Goal: Communication & Community: Answer question/provide support

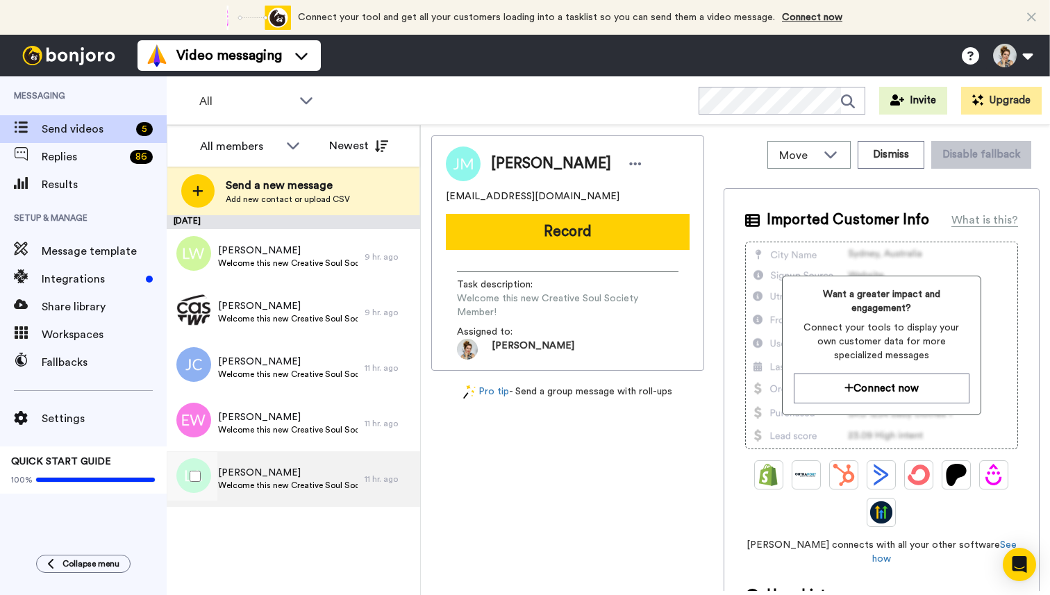
click at [298, 486] on span "Welcome this new Creative Soul Society Member!" at bounding box center [288, 485] width 140 height 11
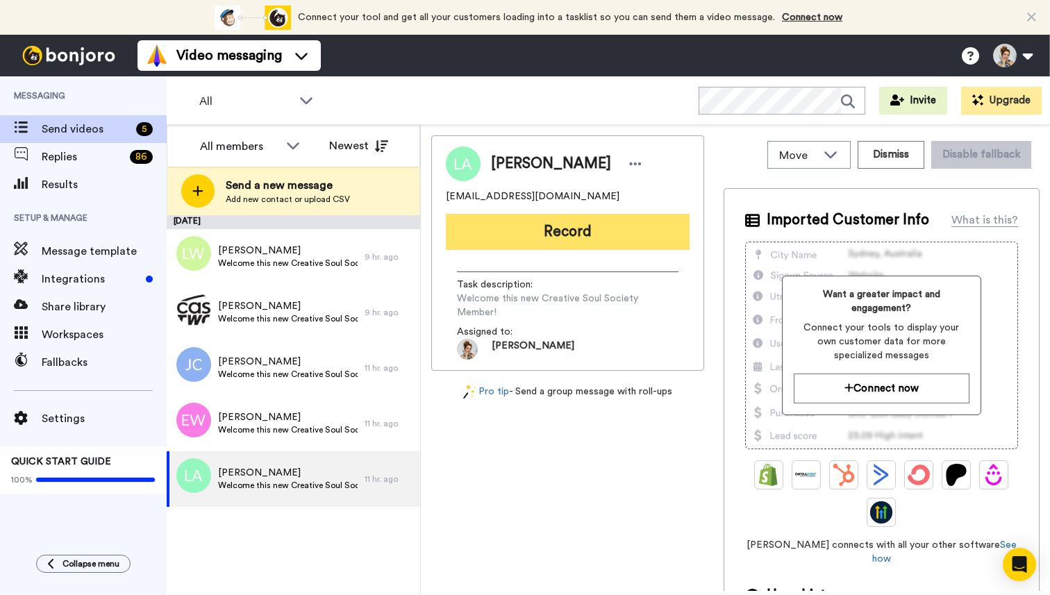
click at [596, 228] on button "Record" at bounding box center [568, 232] width 244 height 36
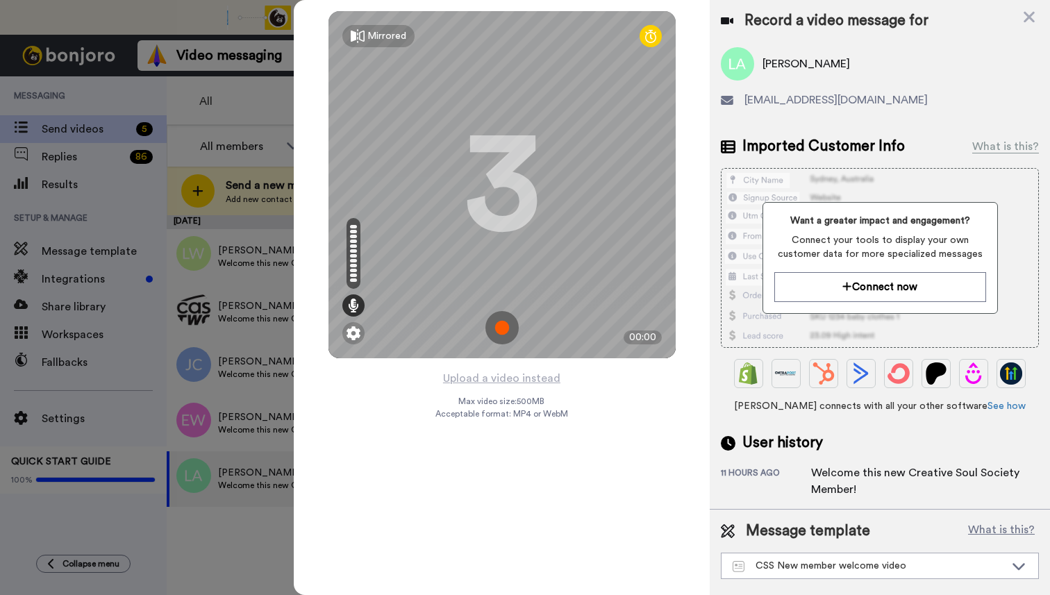
click at [502, 328] on img at bounding box center [501, 327] width 33 height 33
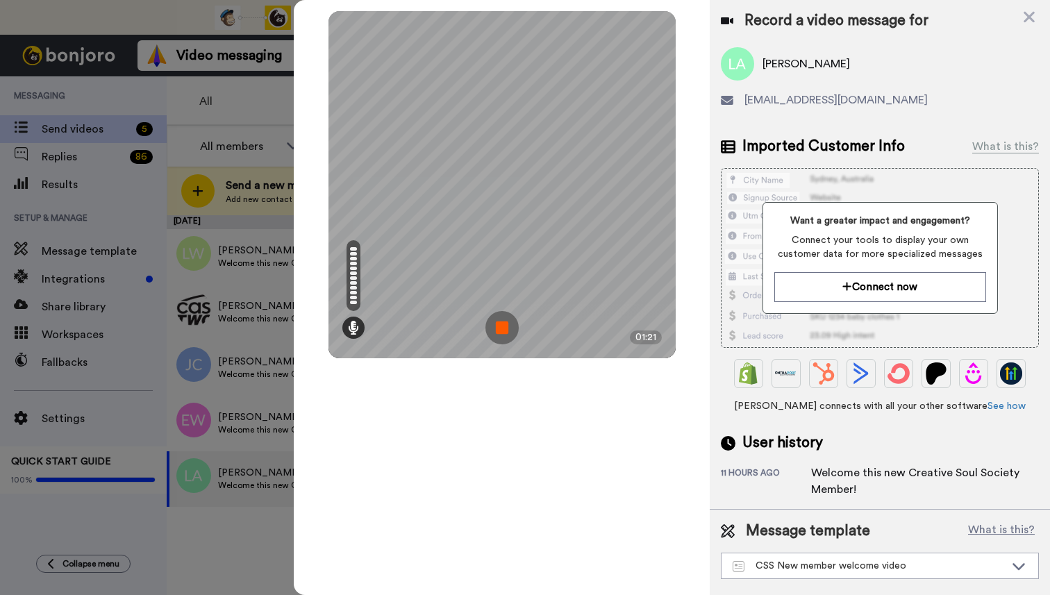
click at [502, 329] on img at bounding box center [501, 327] width 33 height 33
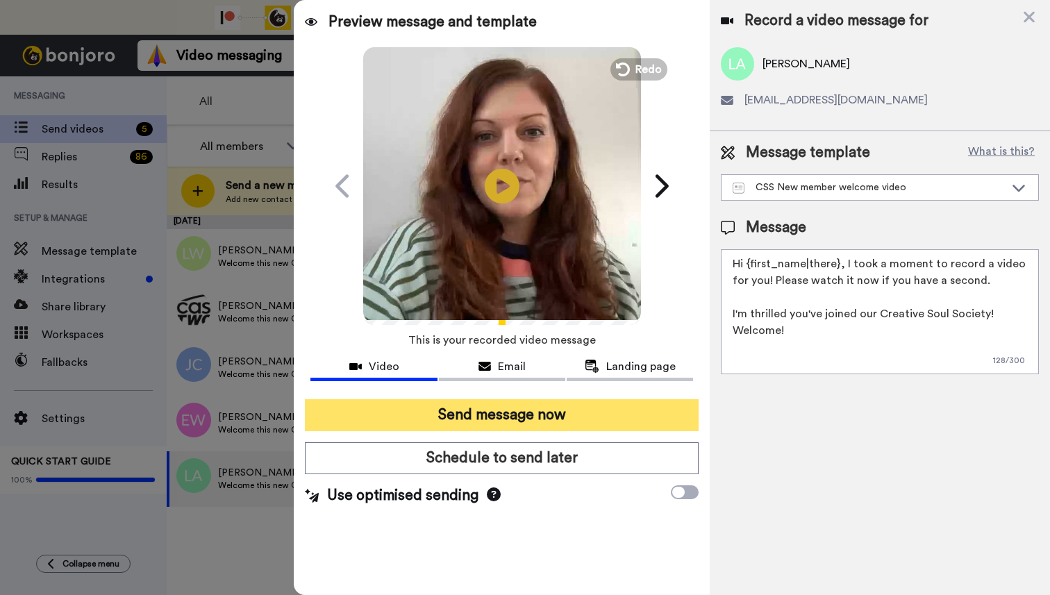
click at [489, 424] on button "Send message now" at bounding box center [502, 415] width 394 height 32
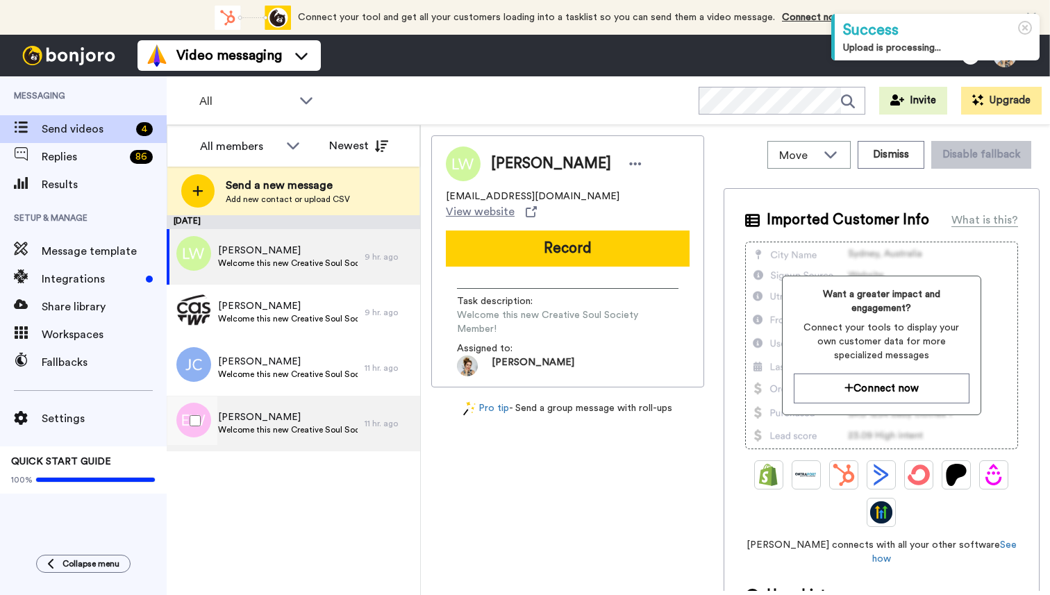
click at [276, 432] on span "Welcome this new Creative Soul Society Member!" at bounding box center [288, 429] width 140 height 11
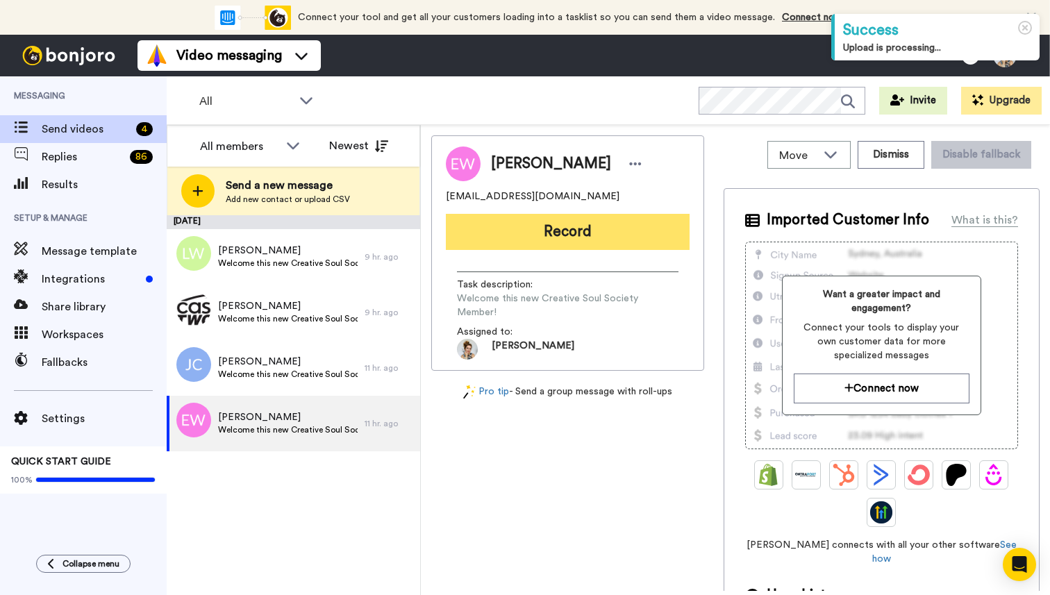
click at [571, 234] on button "Record" at bounding box center [568, 232] width 244 height 36
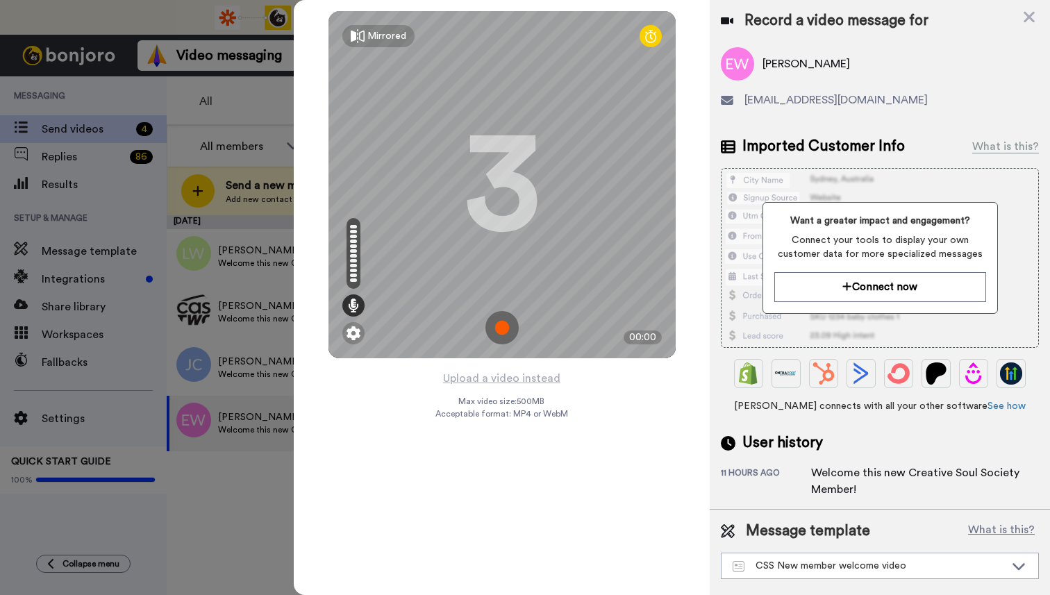
click at [505, 331] on img at bounding box center [501, 327] width 33 height 33
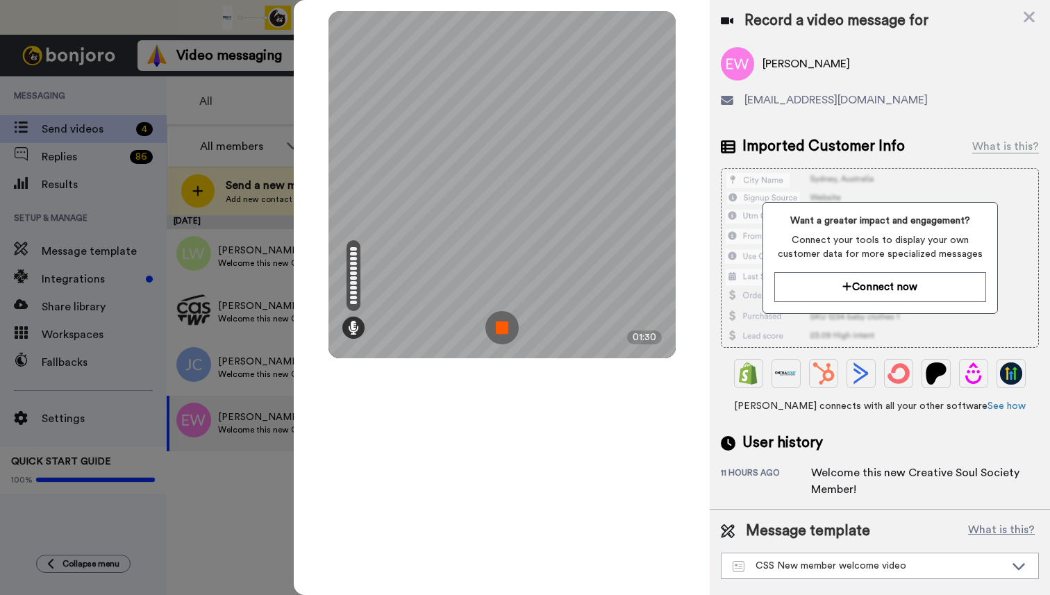
click at [505, 331] on img at bounding box center [501, 327] width 33 height 33
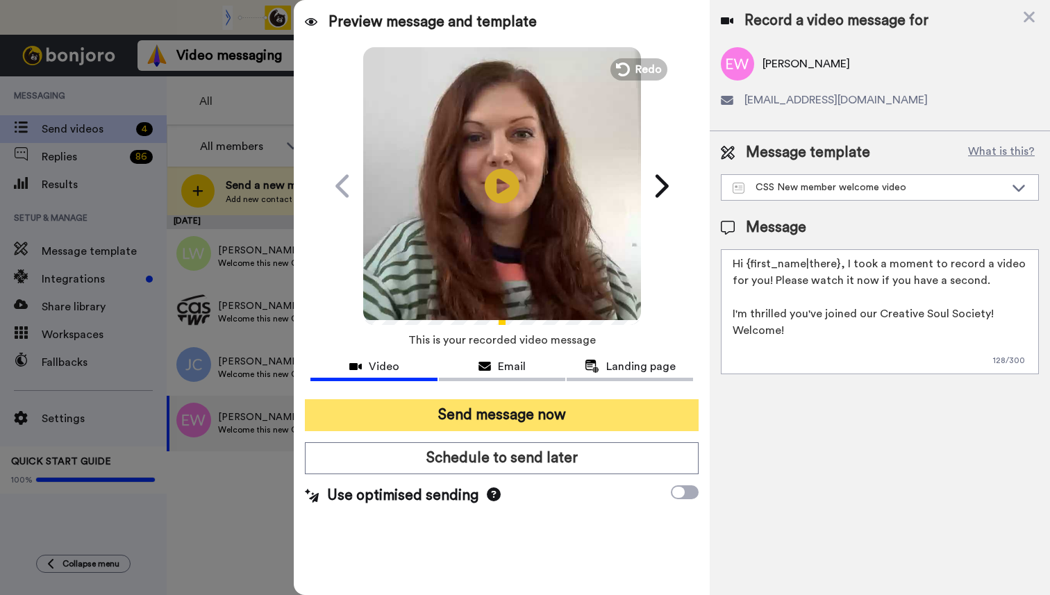
click at [537, 421] on button "Send message now" at bounding box center [502, 415] width 394 height 32
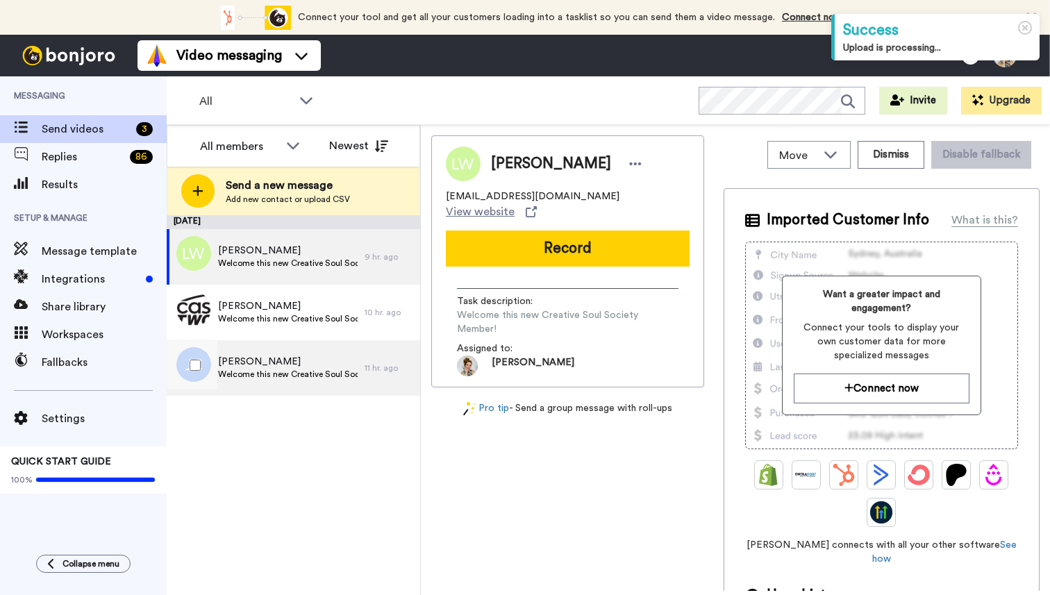
click at [276, 380] on div "[PERSON_NAME] Welcome this new Creative Soul Society Member!" at bounding box center [288, 368] width 140 height 26
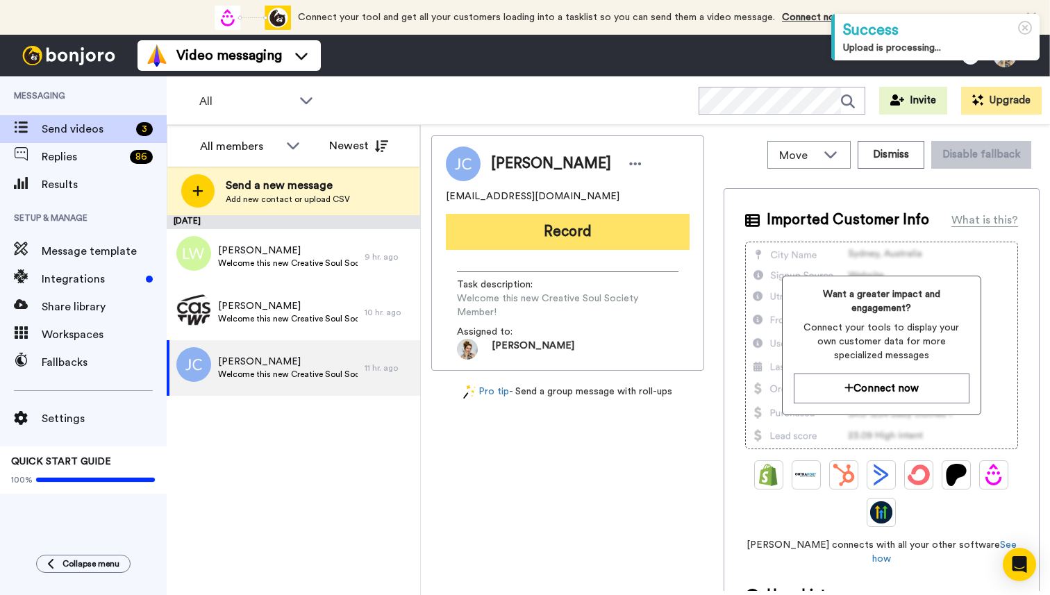
click at [556, 238] on button "Record" at bounding box center [568, 232] width 244 height 36
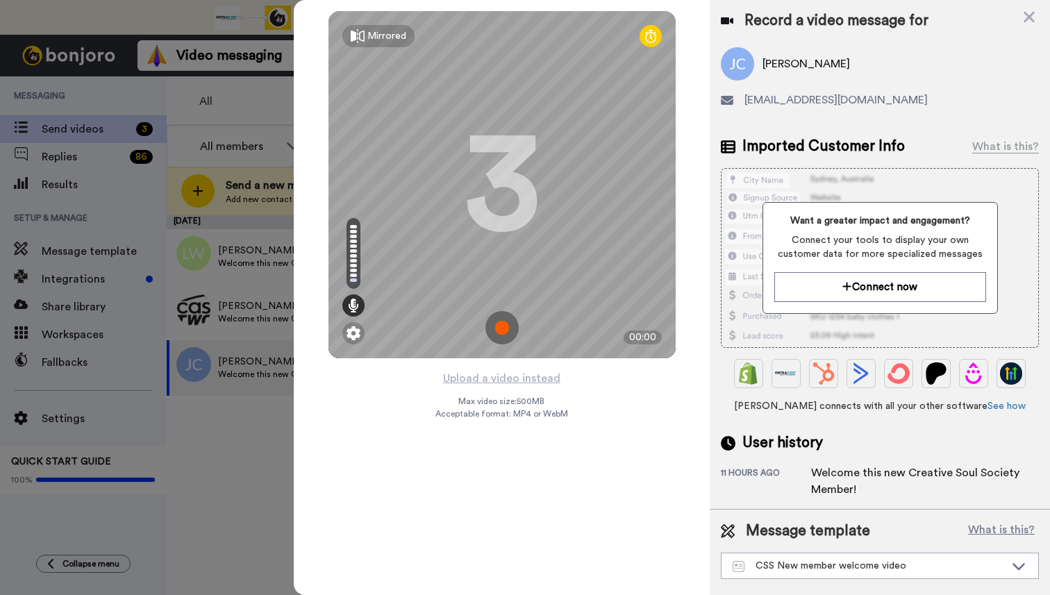
click at [505, 326] on img at bounding box center [501, 327] width 33 height 33
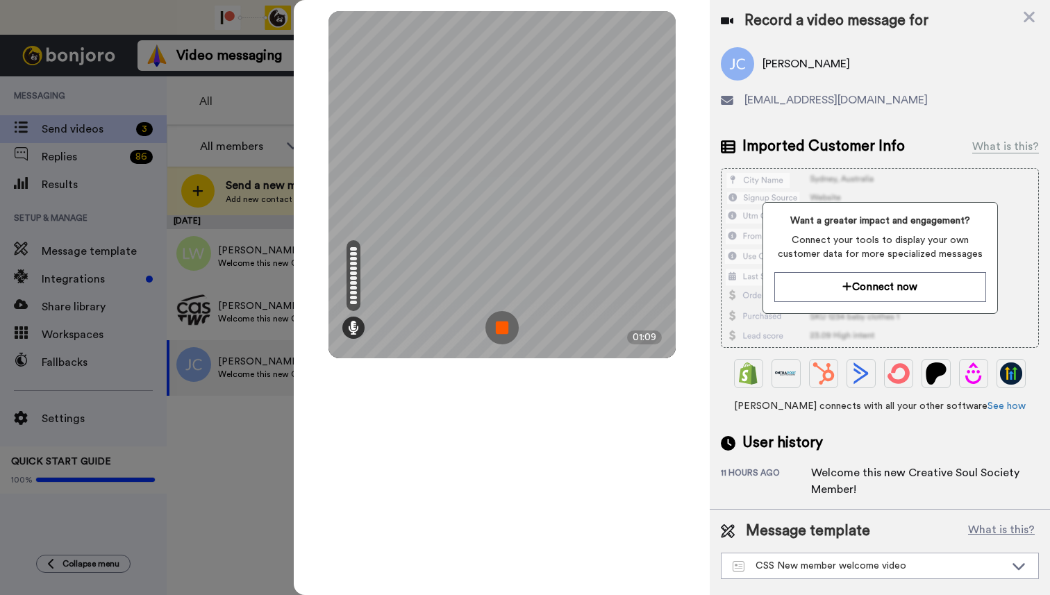
click at [505, 326] on img at bounding box center [501, 327] width 33 height 33
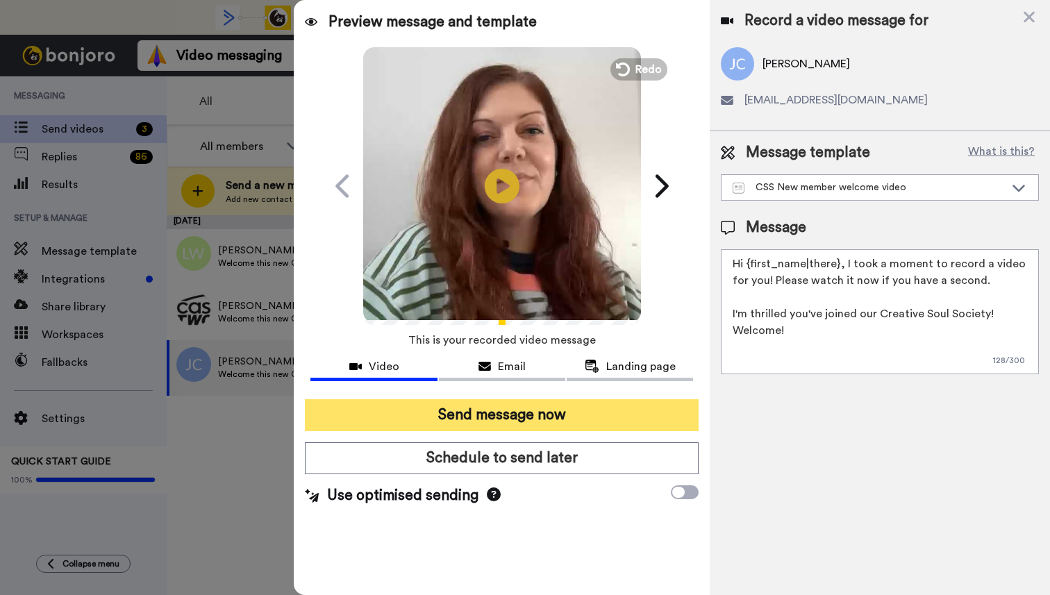
click at [495, 419] on button "Send message now" at bounding box center [502, 415] width 394 height 32
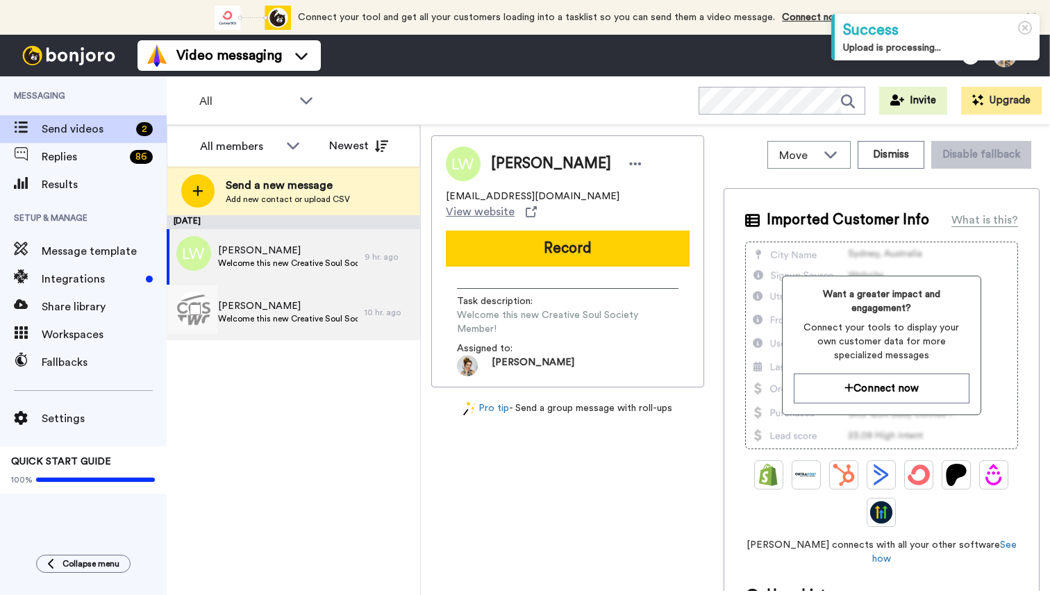
click at [280, 313] on span "Welcome this new Creative Soul Society Member!" at bounding box center [288, 318] width 140 height 11
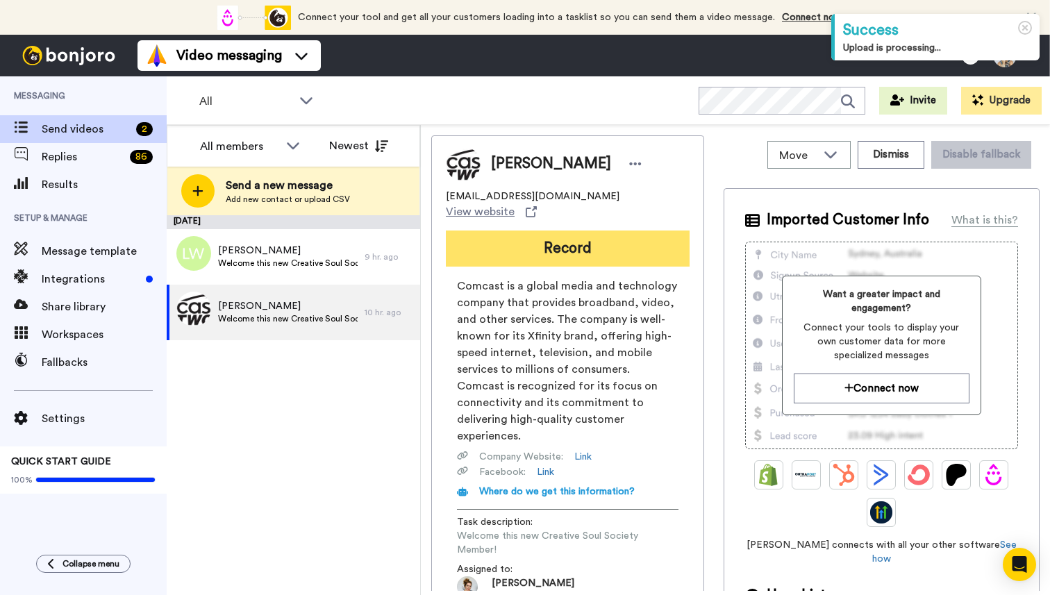
click at [560, 233] on button "Record" at bounding box center [568, 249] width 244 height 36
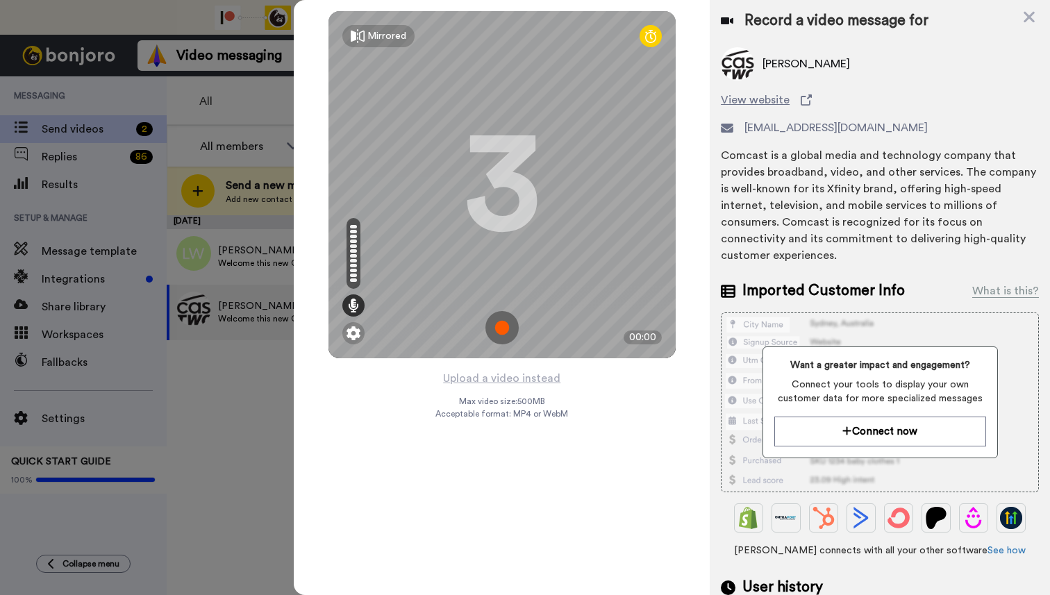
click at [503, 330] on img at bounding box center [501, 327] width 33 height 33
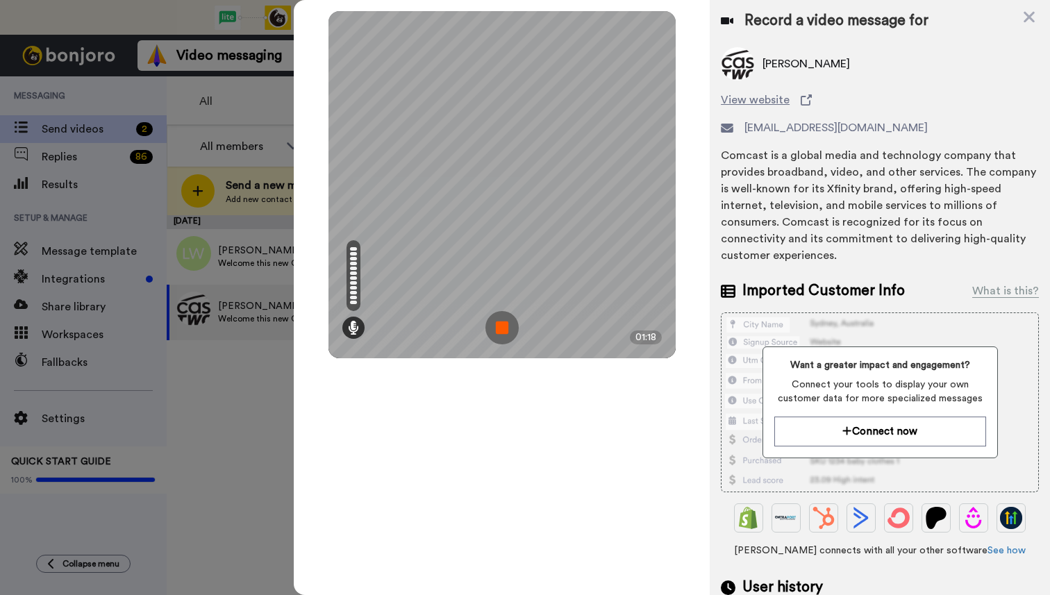
click at [504, 328] on img at bounding box center [501, 327] width 33 height 33
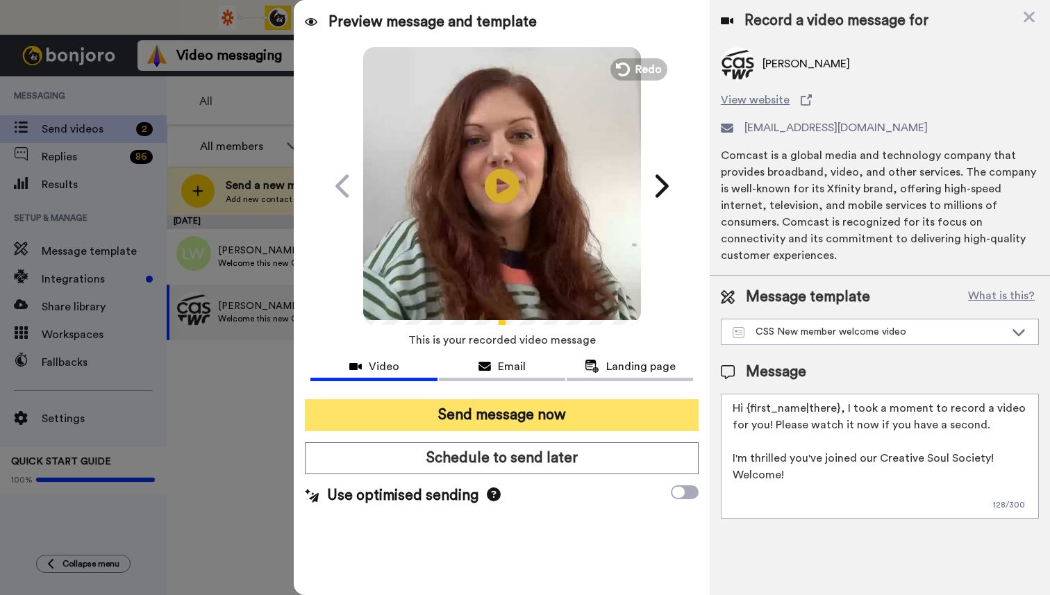
click at [503, 421] on button "Send message now" at bounding box center [502, 415] width 394 height 32
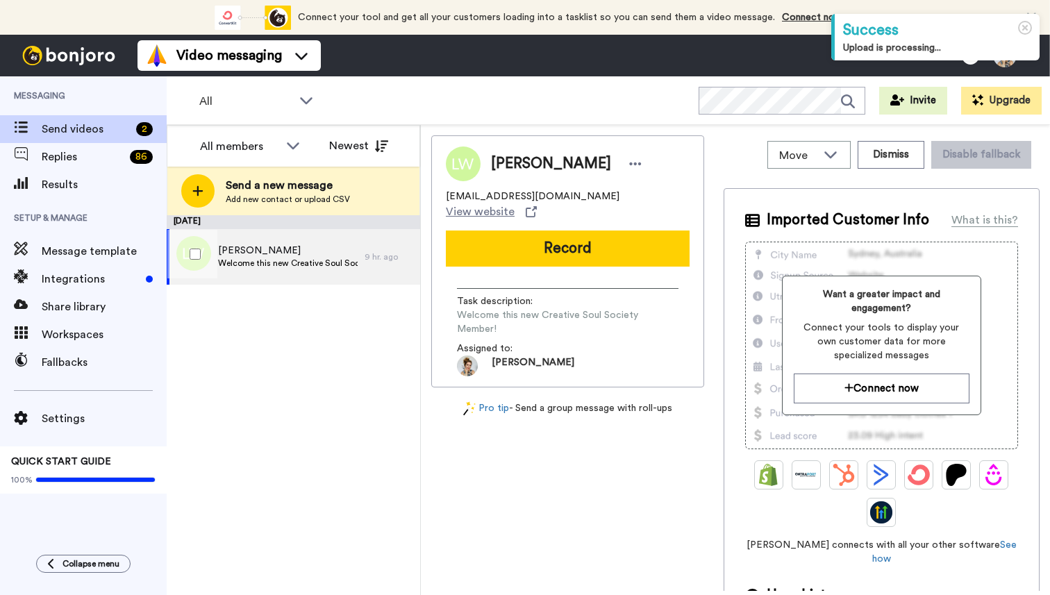
click at [270, 256] on span "[PERSON_NAME]" at bounding box center [288, 251] width 140 height 14
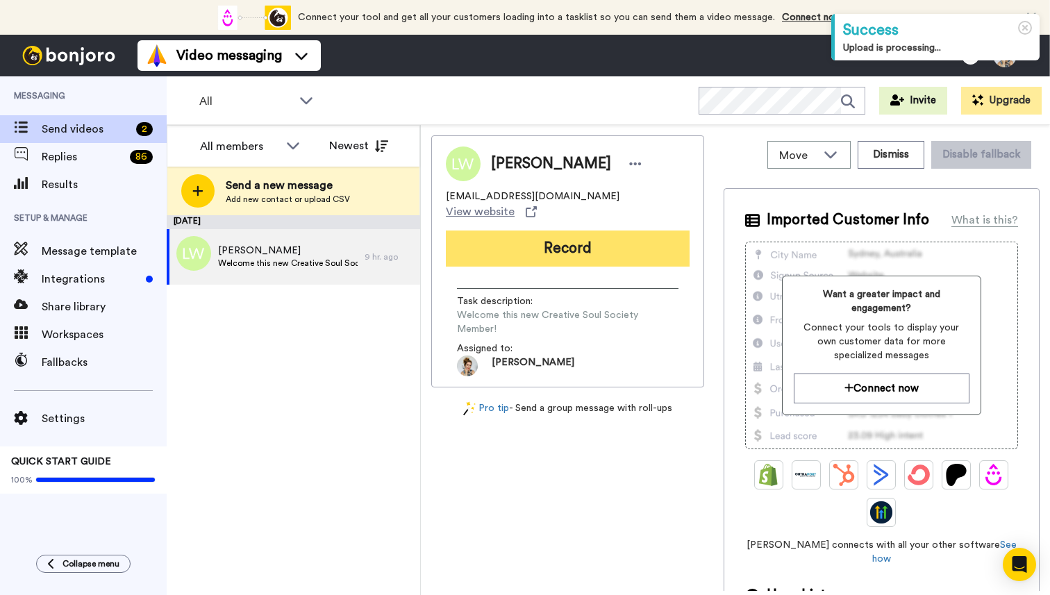
click at [567, 239] on button "Record" at bounding box center [568, 249] width 244 height 36
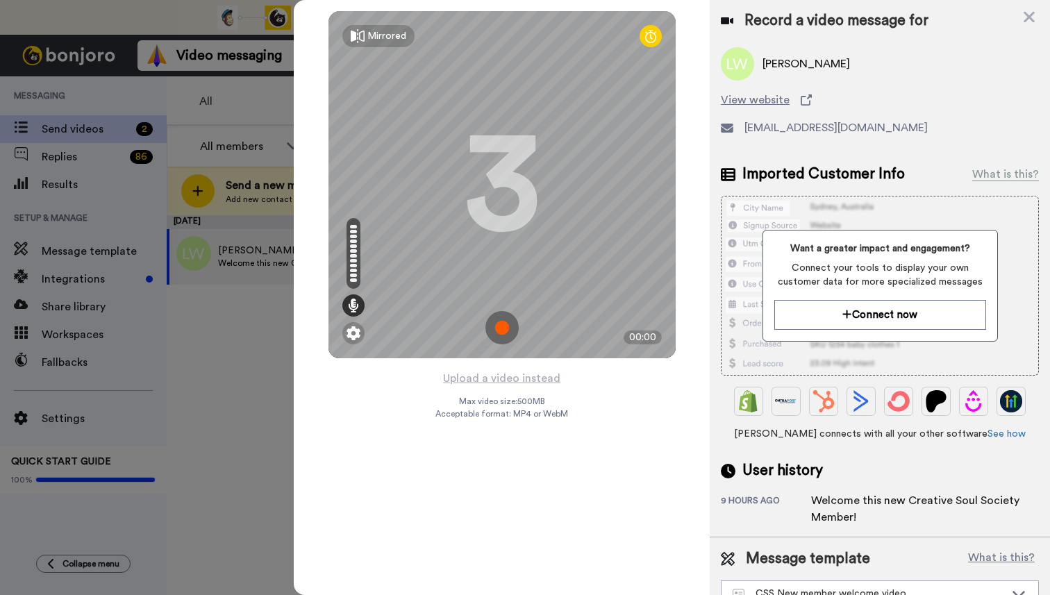
click at [498, 334] on img at bounding box center [501, 327] width 33 height 33
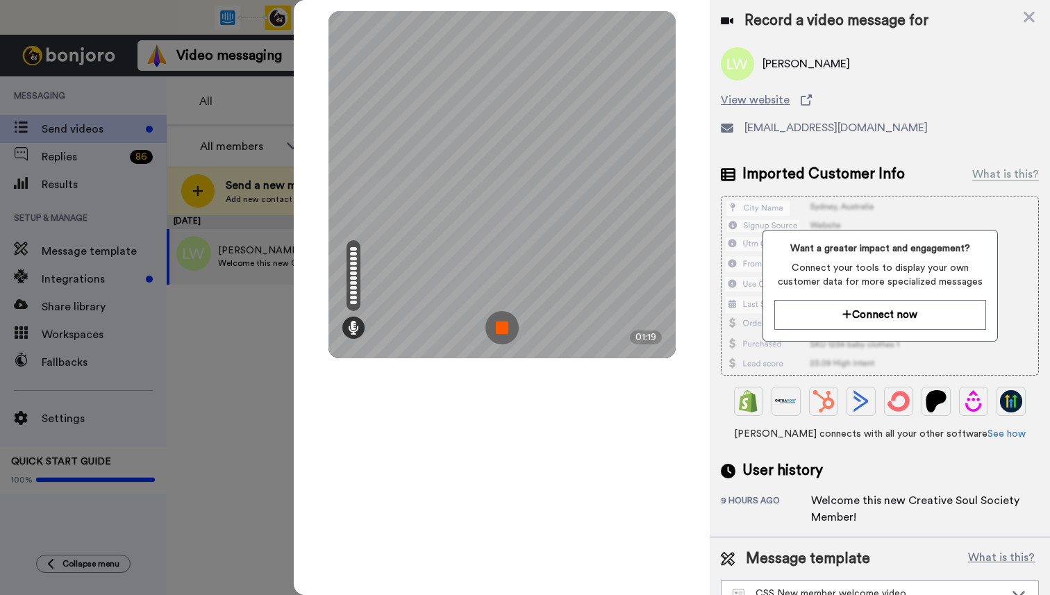
click at [502, 331] on img at bounding box center [501, 327] width 33 height 33
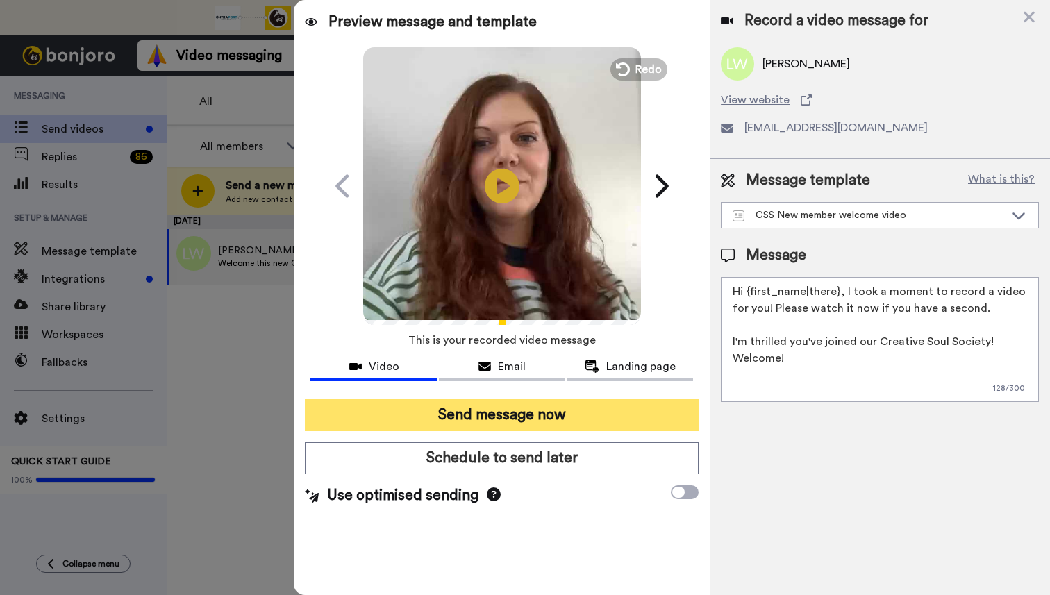
click at [518, 415] on button "Send message now" at bounding box center [502, 415] width 394 height 32
